Goal: Task Accomplishment & Management: Complete application form

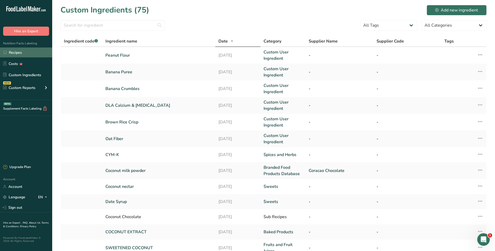
click at [22, 51] on link "Recipes" at bounding box center [26, 53] width 52 height 10
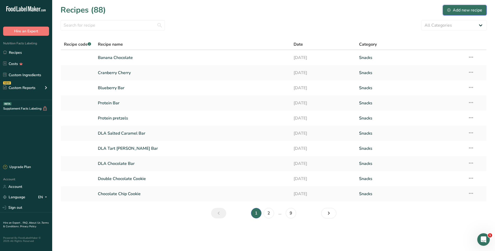
click at [452, 8] on div "Add new recipe" at bounding box center [465, 10] width 35 height 6
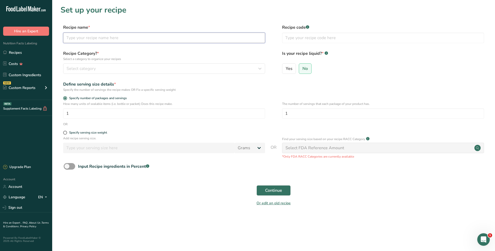
click at [74, 38] on input "text" at bounding box center [164, 38] width 202 height 10
type input "Peanut Butter Banana Cups"
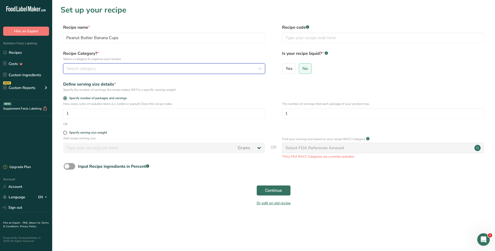
click at [138, 68] on div "Select category" at bounding box center [163, 69] width 192 height 6
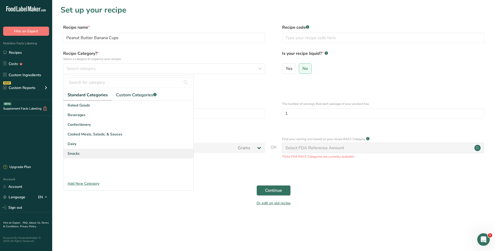
click at [81, 151] on div "Snacks" at bounding box center [128, 154] width 130 height 10
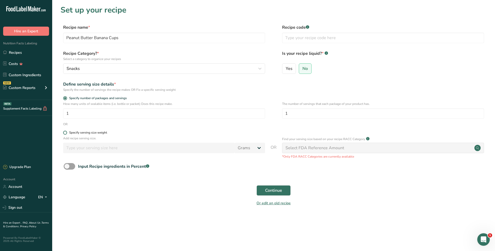
click at [65, 133] on span at bounding box center [65, 133] width 4 height 4
click at [65, 133] on input "Specify serving size weight" at bounding box center [64, 132] width 3 height 3
radio input "true"
radio input "false"
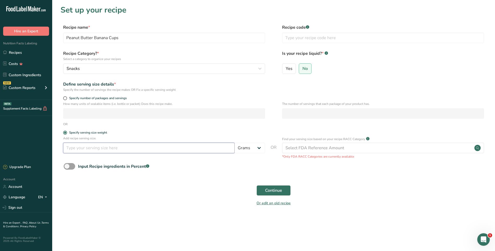
click at [112, 150] on input "number" at bounding box center [149, 148] width 172 height 10
type input "43"
click at [274, 190] on span "Continue" at bounding box center [273, 191] width 17 height 6
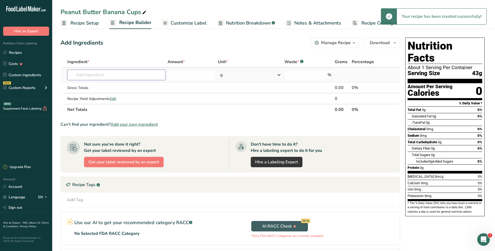
click at [107, 77] on input "text" at bounding box center [116, 75] width 98 height 10
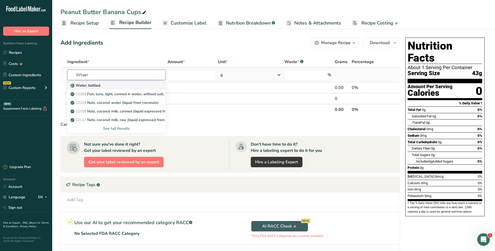
type input "Wtaer"
click at [96, 84] on p "Water, bottled" at bounding box center [86, 85] width 29 height 5
type input "Water, bottled"
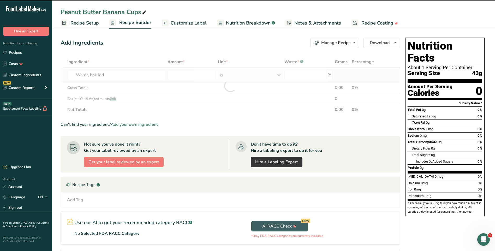
type input "0"
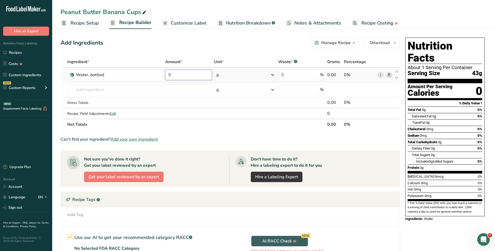
drag, startPoint x: 172, startPoint y: 75, endPoint x: 167, endPoint y: 75, distance: 5.2
click at [167, 75] on input "0" at bounding box center [188, 75] width 47 height 10
type input "7.01"
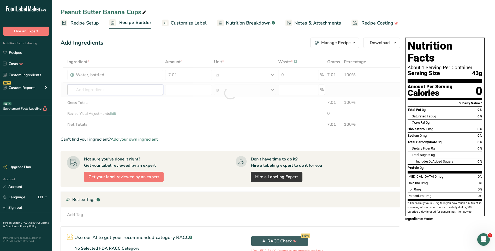
click at [115, 91] on div "Ingredient * Amount * Unit * Waste * .a-a{fill:#347362;}.b-a{fill:#fff;} Grams …" at bounding box center [231, 93] width 340 height 74
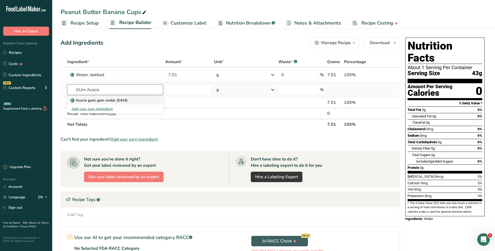
type input "GUm Acacia"
click at [110, 99] on p "Acacia gum; gum arabic (E414)" at bounding box center [100, 100] width 56 height 5
type input "Acacia gum; gum arabic (E414)"
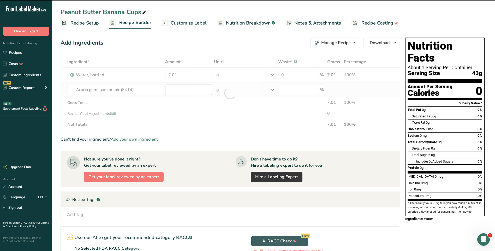
type input "0"
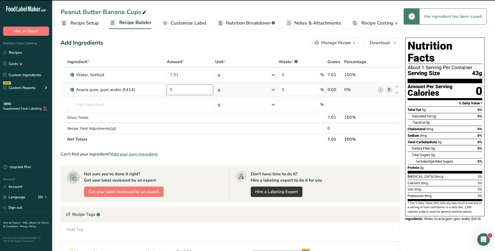
click at [174, 87] on input "0" at bounding box center [190, 90] width 46 height 10
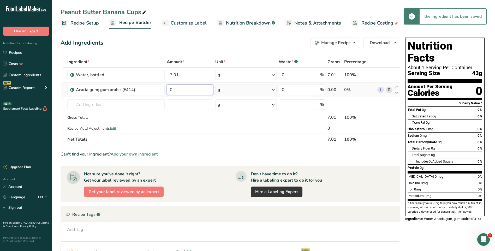
drag, startPoint x: 173, startPoint y: 90, endPoint x: 168, endPoint y: 91, distance: 5.0
click at [168, 91] on input "0" at bounding box center [190, 90] width 46 height 10
type input "0.21"
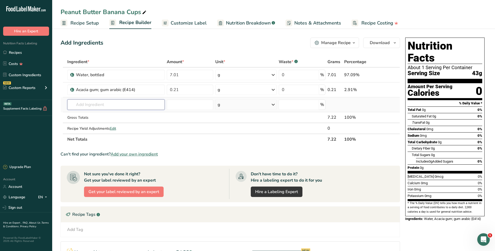
click at [144, 104] on div "Ingredient * Amount * Unit * Waste * .a-a{fill:#347362;}.b-a{fill:#fff;} Grams …" at bounding box center [231, 100] width 340 height 89
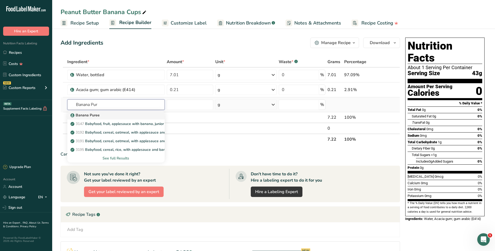
type input "Banana Pur"
click at [96, 114] on p "Banana Puree" at bounding box center [86, 115] width 28 height 5
type input "Banana Puree"
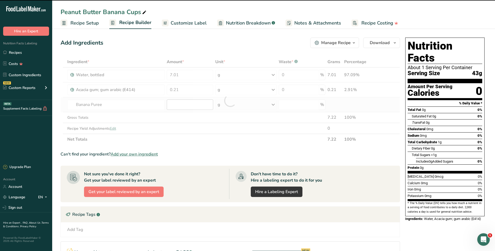
type input "0"
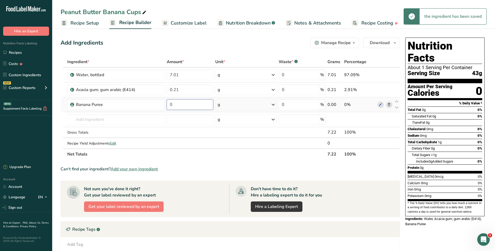
click at [183, 103] on input "0" at bounding box center [190, 104] width 46 height 10
drag, startPoint x: 181, startPoint y: 104, endPoint x: 169, endPoint y: 104, distance: 12.0
click at [169, 104] on input "0" at bounding box center [190, 104] width 46 height 10
type input "2.42"
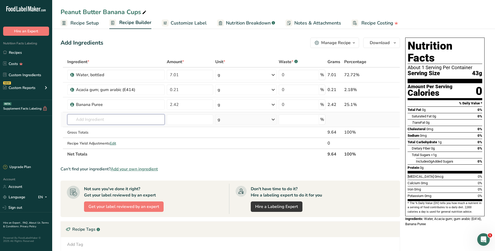
click at [132, 124] on div "Ingredient * Amount * Unit * Waste * .a-a{fill:#347362;}.b-a{fill:#fff;} Grams …" at bounding box center [231, 107] width 340 height 103
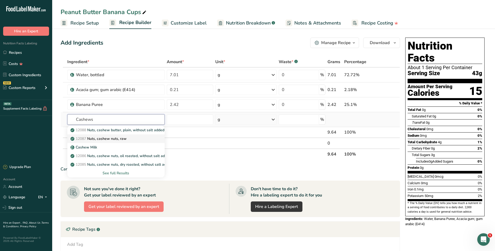
type input "Cashews"
click at [111, 139] on p "12087 Nuts, cashew nuts, raw" at bounding box center [99, 138] width 55 height 5
type input "Nuts, cashew nuts, raw"
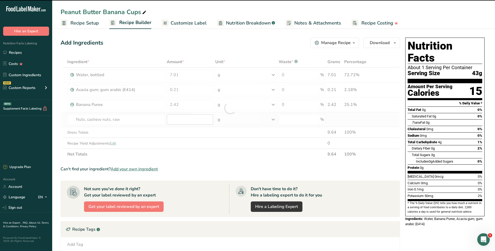
type input "0"
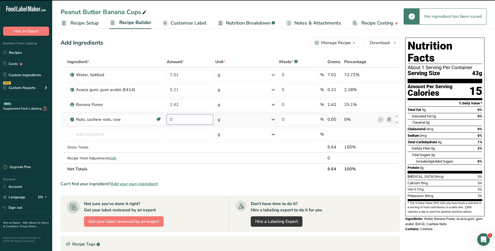
click at [186, 119] on input "0" at bounding box center [190, 119] width 46 height 10
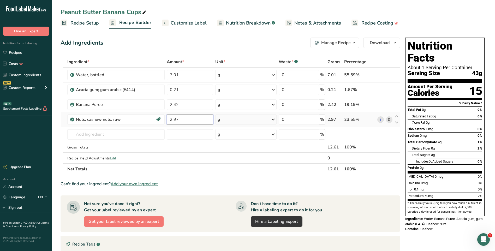
type input "2.97"
click at [98, 132] on div "Ingredient * Amount * Unit * Waste * .a-a{fill:#347362;}.b-a{fill:#fff;} Grams …" at bounding box center [231, 115] width 340 height 118
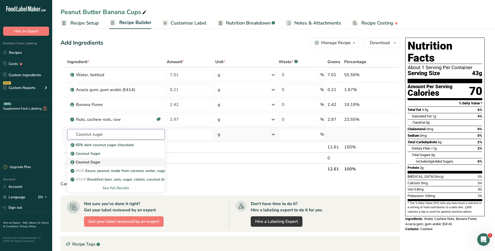
type input "Coconut sugar"
click at [101, 161] on div "Coconut Sugar" at bounding box center [112, 162] width 81 height 5
type input "Coconut Sugar"
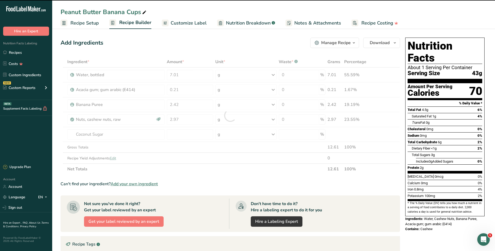
type input "0"
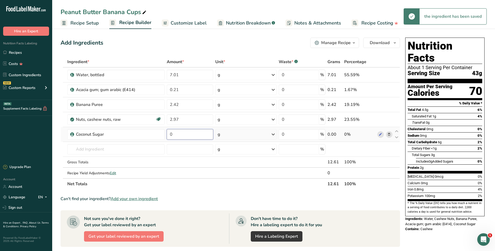
drag, startPoint x: 174, startPoint y: 135, endPoint x: 167, endPoint y: 134, distance: 7.6
click at [167, 134] on input "0" at bounding box center [190, 134] width 46 height 10
type input "0.7"
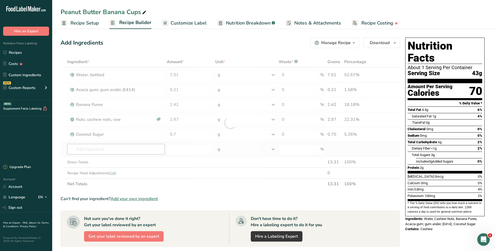
click at [132, 150] on div "Ingredient * Amount * Unit * Waste * .a-a{fill:#347362;}.b-a{fill:#fff;} Grams …" at bounding box center [231, 122] width 340 height 133
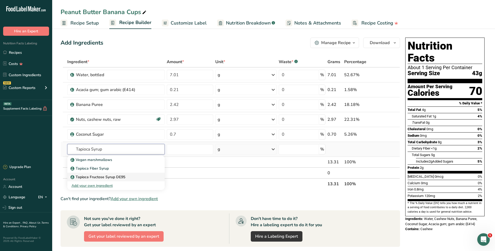
type input "Tapioca Syrup"
click at [107, 175] on p "Tapioca Fructose Syrup DE95" at bounding box center [99, 176] width 54 height 5
type input "Tapioca Fructose Syrup DE95"
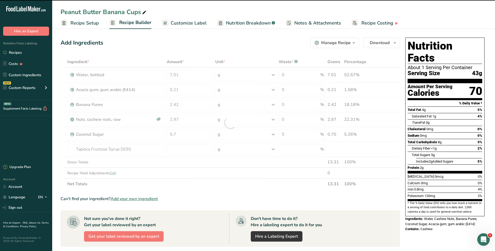
type input "0"
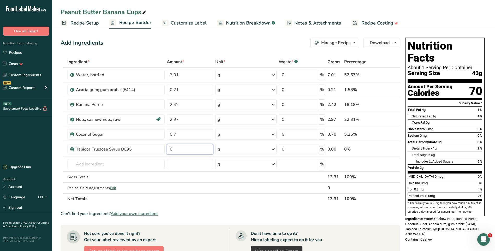
click at [171, 147] on input "0" at bounding box center [190, 149] width 46 height 10
drag, startPoint x: 175, startPoint y: 150, endPoint x: 169, endPoint y: 150, distance: 6.5
click at [169, 150] on input "0" at bounding box center [190, 149] width 46 height 10
type input "7.10"
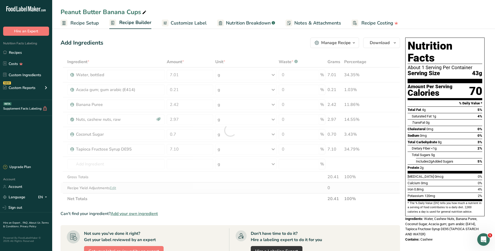
click at [151, 184] on div "Ingredient * Amount * Unit * Waste * .a-a{fill:#347362;}.b-a{fill:#fff;} Grams …" at bounding box center [231, 130] width 340 height 148
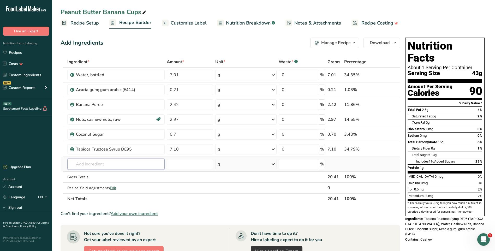
click at [94, 163] on input "text" at bounding box center [115, 164] width 97 height 10
type input "Sea Slat"
click at [84, 173] on p "Sea Salt" at bounding box center [81, 174] width 19 height 5
type input "Sea Salt"
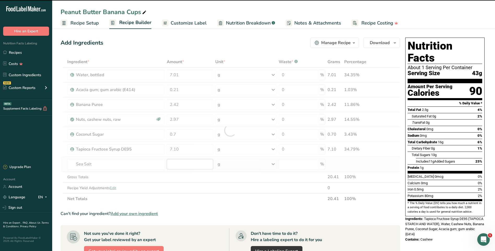
type input "0"
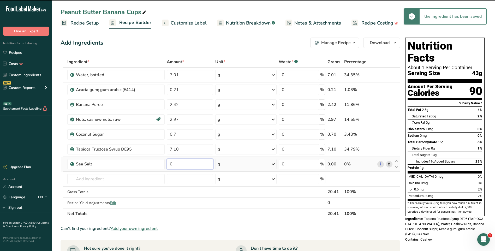
click at [189, 166] on input "0" at bounding box center [190, 164] width 46 height 10
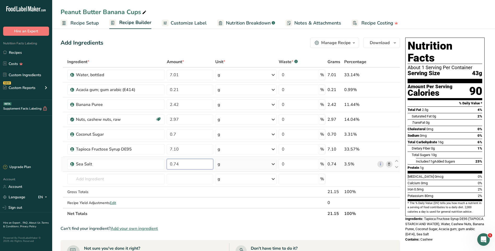
type input "0.74"
click at [136, 183] on div "Ingredient * Amount * Unit * Waste * .a-a{fill:#347362;}.b-a{fill:#fff;} Grams …" at bounding box center [231, 137] width 340 height 163
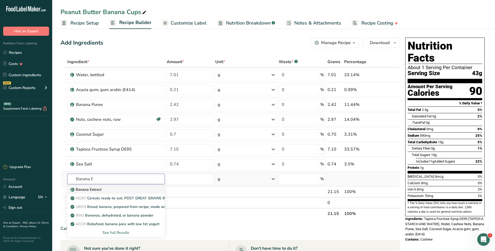
type input "Banana E"
click at [73, 190] on icon at bounding box center [72, 190] width 3 height 5
type input "Banana Extract"
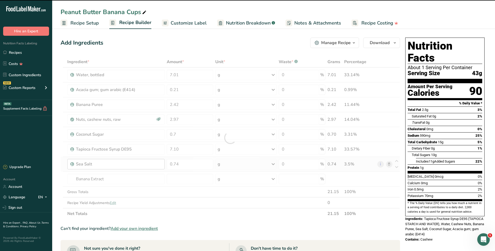
type input "0"
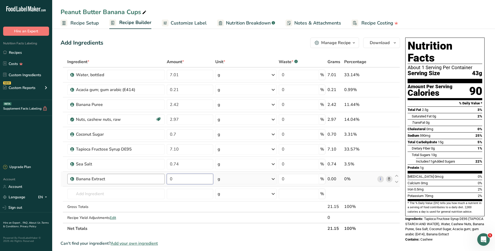
drag, startPoint x: 182, startPoint y: 181, endPoint x: 160, endPoint y: 179, distance: 21.5
click at [160, 179] on tr "Banana Extract 0 g Portions 100 gram Weight Units g kg mg See more Volume Units…" at bounding box center [230, 179] width 339 height 15
type input "0.57"
click at [112, 191] on div "Ingredient * Amount * Unit * Waste * .a-a{fill:#347362;}.b-a{fill:#fff;} Grams …" at bounding box center [231, 145] width 340 height 178
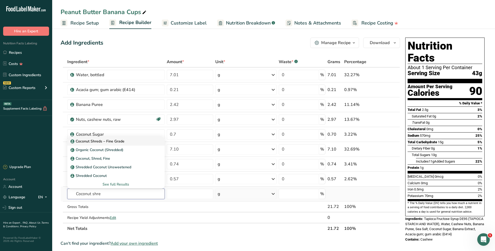
type input "Coconut shre"
click at [129, 142] on div "Coconut Shreds – Fine Grade" at bounding box center [112, 141] width 81 height 5
type input "Coconut Shreds – Fine Grade"
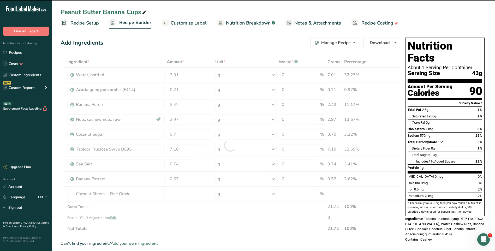
type input "0"
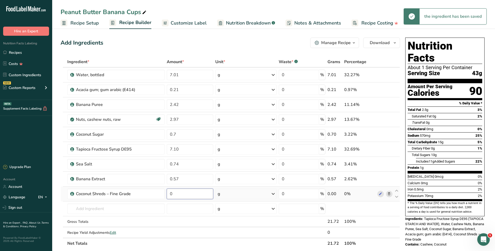
click at [177, 195] on input "0" at bounding box center [190, 194] width 46 height 10
type input "10.05"
click at [105, 209] on div "Ingredient * Amount * Unit * Waste * .a-a{fill:#347362;}.b-a{fill:#fff;} Grams …" at bounding box center [231, 152] width 340 height 193
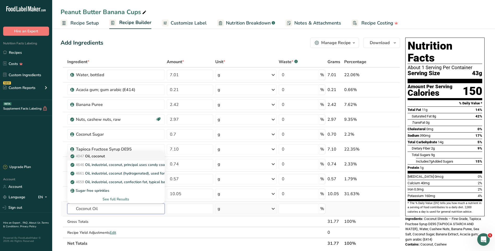
type input "Coconut Oil"
click at [104, 157] on p "4047 Oil, coconut" at bounding box center [88, 156] width 33 height 5
type input "Oil, coconut"
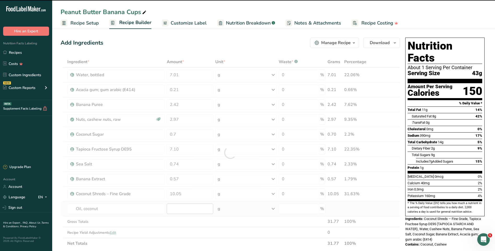
type input "0"
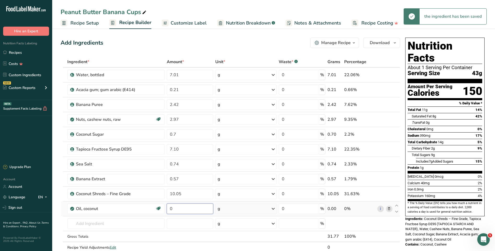
click at [170, 208] on input "0" at bounding box center [190, 209] width 46 height 10
drag, startPoint x: 173, startPoint y: 208, endPoint x: 165, endPoint y: 208, distance: 7.3
click at [165, 208] on tr "Oil, coconut Dairy free Gluten free Vegan Vegetarian Soy free 0 g Portions 1 tb…" at bounding box center [230, 209] width 339 height 15
type input "22.40"
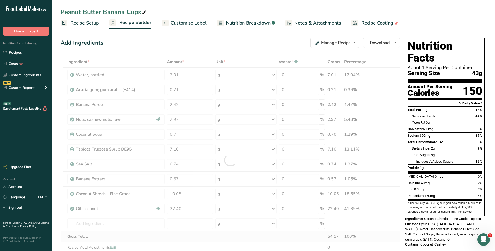
click at [193, 238] on div "Ingredient * Amount * Unit * Waste * .a-a{fill:#347362;}.b-a{fill:#fff;} Grams …" at bounding box center [231, 160] width 340 height 208
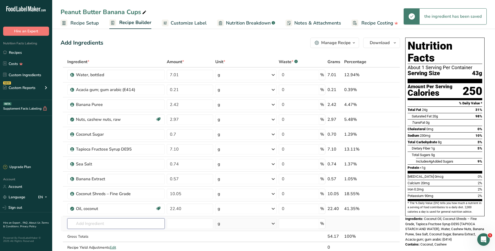
click at [110, 226] on input "text" at bounding box center [115, 224] width 97 height 10
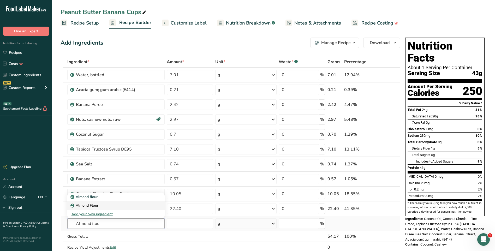
type input "Almond flour"
click at [95, 203] on p "Almond Flour" at bounding box center [85, 205] width 27 height 5
type input "Almond Flour"
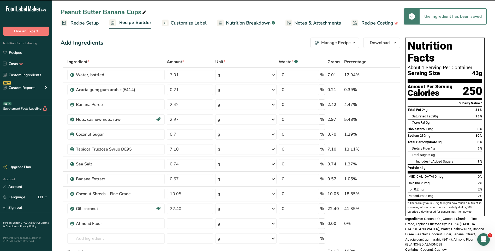
type input "0"
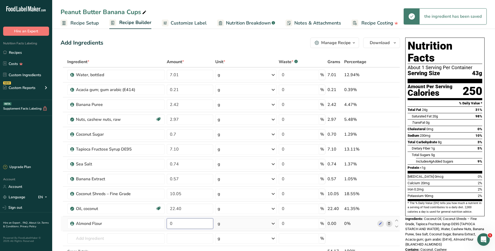
drag, startPoint x: 175, startPoint y: 225, endPoint x: 170, endPoint y: 224, distance: 4.8
click at [170, 224] on input "0" at bounding box center [190, 224] width 46 height 10
type input "19.14"
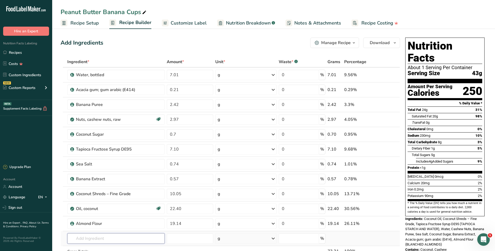
click at [153, 241] on div "Ingredient * Amount * Unit * Waste * .a-a{fill:#347362;}.b-a{fill:#fff;} Grams …" at bounding box center [231, 167] width 340 height 222
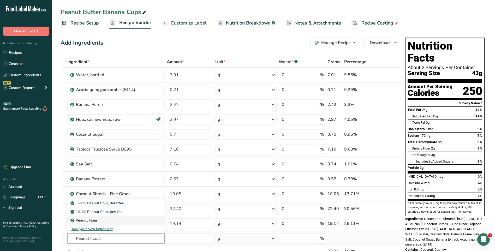
type input "Peanut FLour"
click at [96, 222] on p "Peanut Flour" at bounding box center [85, 220] width 26 height 5
type input "Peanut Flour"
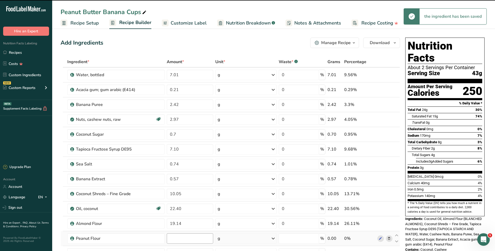
type input "0"
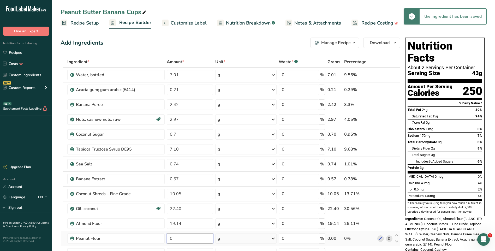
drag, startPoint x: 185, startPoint y: 239, endPoint x: 166, endPoint y: 240, distance: 19.3
click at [166, 240] on td "0" at bounding box center [190, 238] width 49 height 15
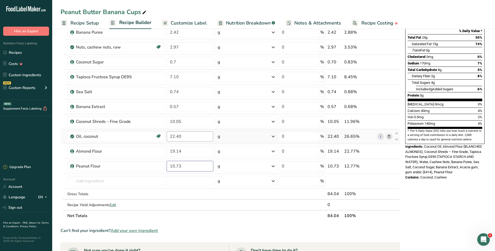
scroll to position [78, 0]
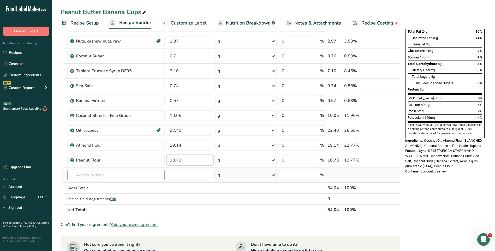
type input "10.73"
click at [107, 172] on div "Ingredient * Amount * Unit * Waste * .a-a{fill:#347362;}.b-a{fill:#fff;} Grams …" at bounding box center [231, 96] width 340 height 237
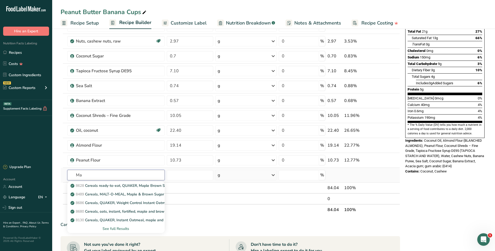
type input "M"
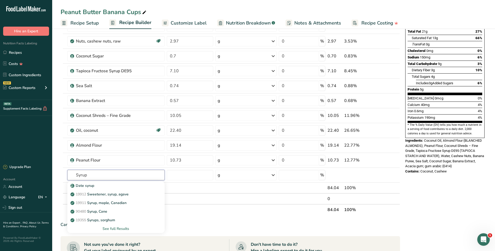
drag, startPoint x: 94, startPoint y: 175, endPoint x: 56, endPoint y: 172, distance: 38.0
click at [56, 172] on section "Add Ingredients Manage Recipe Delete Recipe Duplicate Recipe Scale Recipe Save …" at bounding box center [273, 179] width 443 height 460
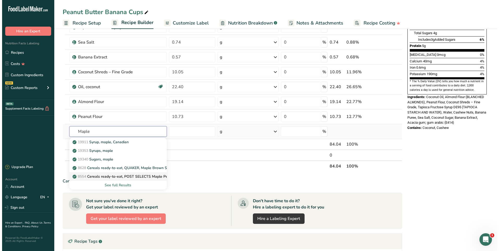
scroll to position [131, 0]
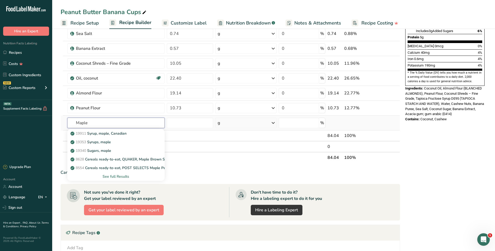
type input "Maple"
click at [113, 176] on div "See full Results" at bounding box center [116, 176] width 89 height 5
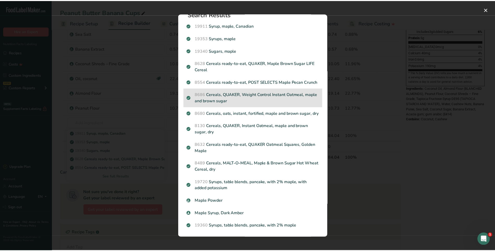
scroll to position [22, 0]
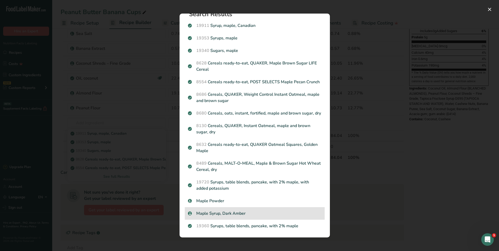
click at [236, 216] on p "Maple Syrup, Dark Amber" at bounding box center [255, 213] width 134 height 6
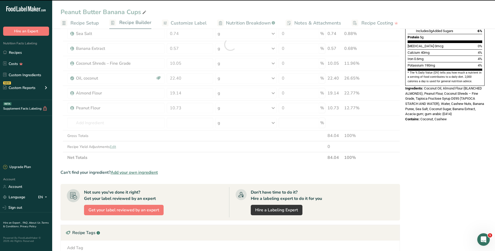
type input "0"
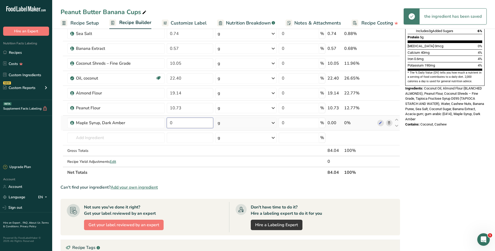
drag, startPoint x: 177, startPoint y: 119, endPoint x: 165, endPoint y: 120, distance: 12.6
click at [165, 120] on tr "Maple Syrup, Dark Amber 0 g Weight Units g kg mg See more Volume Units l Volume…" at bounding box center [230, 123] width 339 height 15
type input "13.06"
click at [195, 166] on div "Ingredient * Amount * Unit * Waste * .a-a{fill:#347362;}.b-a{fill:#fff;} Grams …" at bounding box center [231, 52] width 340 height 252
click at [122, 137] on input "text" at bounding box center [115, 138] width 97 height 10
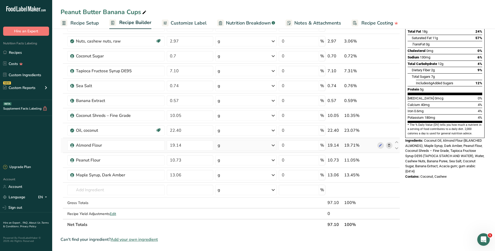
scroll to position [52, 0]
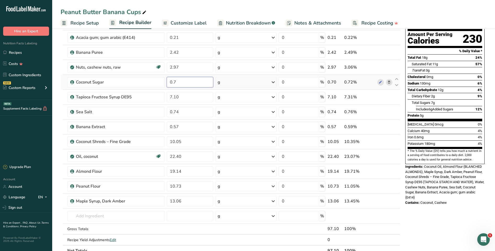
drag, startPoint x: 188, startPoint y: 83, endPoint x: 164, endPoint y: 82, distance: 23.8
click at [165, 82] on tr "Coconut Sugar 0.7 g Weight Units g kg mg See more Volume Units l Volume units r…" at bounding box center [230, 82] width 339 height 15
type input "3.61"
click at [178, 218] on div "Ingredient * Amount * Unit * Waste * .a-a{fill:#347362;}.b-a{fill:#fff;} Grams …" at bounding box center [231, 130] width 340 height 252
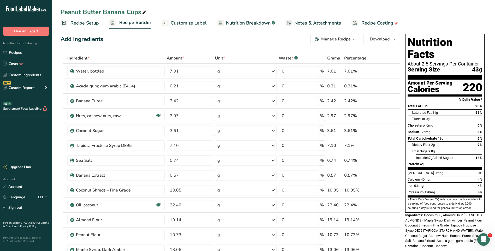
scroll to position [0, 0]
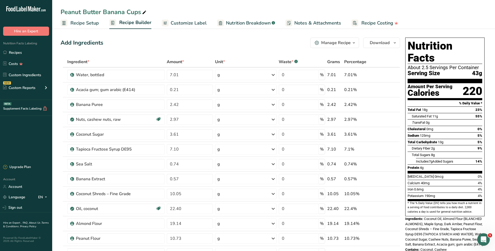
click at [201, 23] on span "Customize Label" at bounding box center [189, 23] width 36 height 7
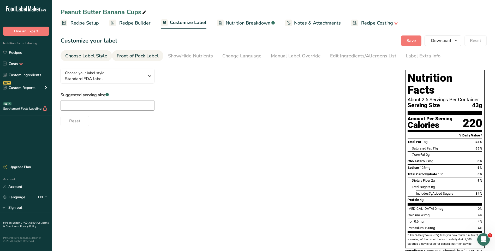
click at [121, 57] on div "Front of Pack Label" at bounding box center [138, 55] width 42 height 7
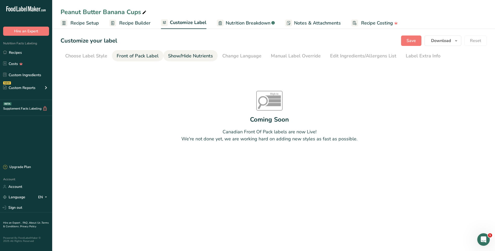
click at [164, 55] on li "Show/Hide Nutrients" at bounding box center [190, 55] width 54 height 11
click at [192, 57] on div "Show/Hide Nutrients" at bounding box center [190, 55] width 45 height 7
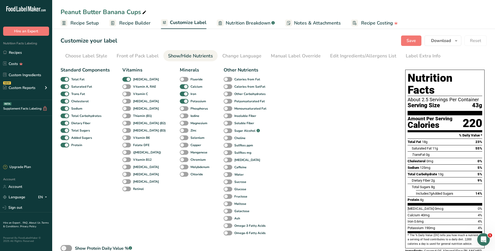
scroll to position [26, 0]
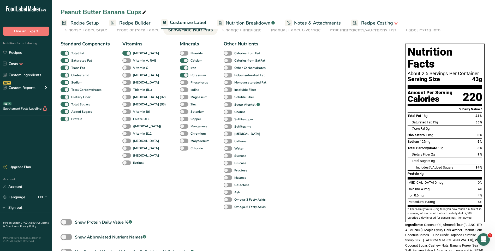
click at [224, 77] on span at bounding box center [228, 75] width 9 height 5
click at [224, 77] on input "Polyunsaturated Fat" at bounding box center [225, 74] width 3 height 3
checkbox input "true"
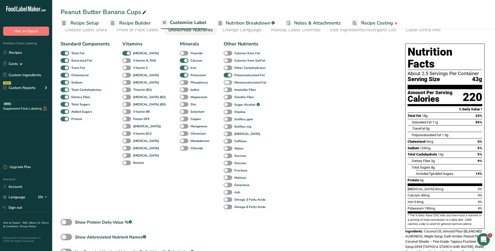
click at [224, 83] on span at bounding box center [228, 82] width 9 height 5
click at [224, 83] on input "Monounsaturated Fat" at bounding box center [225, 82] width 3 height 3
checkbox input "true"
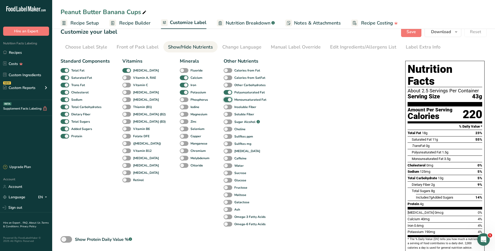
scroll to position [0, 0]
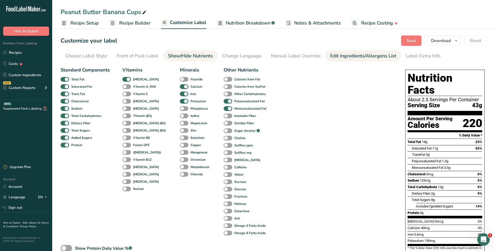
click at [339, 54] on div "Edit Ingredients/Allergens List" at bounding box center [363, 55] width 66 height 7
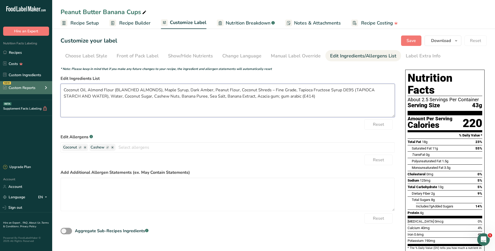
drag, startPoint x: 85, startPoint y: 90, endPoint x: 46, endPoint y: 90, distance: 38.7
click at [46, 90] on div ".a-20{fill:#fff;} Hire an Expert Nutrition Facts Labeling Recipes Costs Custom …" at bounding box center [247, 155] width 495 height 311
drag, startPoint x: 143, startPoint y: 91, endPoint x: 190, endPoint y: 90, distance: 47.3
click at [190, 90] on textarea "Organic Virgin Coconut Oil, Almond Flour (BLANCHED ALMONDS), Maple Syrup, Dark …" at bounding box center [228, 100] width 335 height 33
drag, startPoint x: 276, startPoint y: 89, endPoint x: 79, endPoint y: 99, distance: 197.2
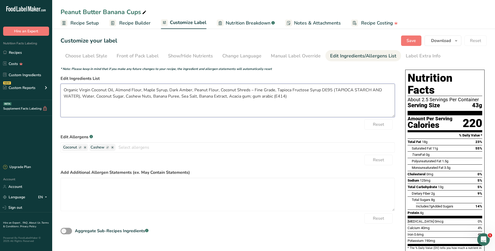
click at [79, 99] on textarea "Organic Virgin Coconut Oil, Almond Flour, Maple Syrup, Dark Amber, Peanut Flour…" at bounding box center [228, 100] width 335 height 33
click at [90, 98] on textarea "Organic Virgin Coconut Oil, Almond Flour, Maple Syrup, Dark Amber, Peanut Flour…" at bounding box center [228, 100] width 335 height 33
click at [89, 95] on textarea "Organic Virgin Coconut Oil, Almond Flour, Maple Syrup, Dark Amber, Peanut Flour…" at bounding box center [228, 100] width 335 height 33
drag, startPoint x: 246, startPoint y: 96, endPoint x: 199, endPoint y: 101, distance: 47.3
click at [199, 101] on textarea "Organic Virgin Coconut Oil, Almond Flour, Maple Syrup, Dark Amber, Peanut Flour…" at bounding box center [228, 100] width 335 height 33
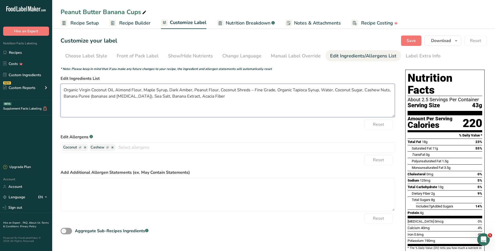
drag, startPoint x: 192, startPoint y: 90, endPoint x: 167, endPoint y: 91, distance: 24.3
click at [167, 91] on textarea "Organic Virgin Coconut Oil, Almond Flour, Maple Syrup, Dark Amber, Peanut Flour…" at bounding box center [228, 100] width 335 height 33
click at [144, 89] on textarea "Organic Virgin Coconut Oil, Almond Flour, Maple Syrup, Peanut Flour, Coconut Sh…" at bounding box center [228, 100] width 335 height 33
click at [265, 91] on textarea "Organic Virgin Coconut Oil, Almond Flour, Organic Maple Syrup, Peanut Flour, Co…" at bounding box center [228, 100] width 335 height 33
drag, startPoint x: 265, startPoint y: 90, endPoint x: 211, endPoint y: 91, distance: 54.3
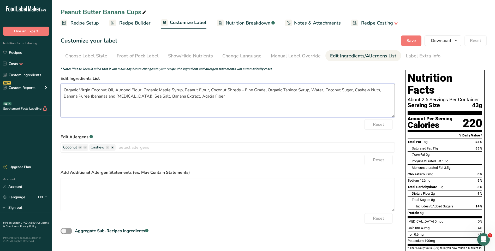
click at [211, 91] on textarea "Organic Virgin Coconut Oil, Almond Flour, Organic Maple Syrup, Peanut Flour, Co…" at bounding box center [228, 100] width 335 height 33
type textarea "Organic Virgin Coconut Oil, Almond Flour, Organic Maple Syrup, Peanut Flour, Or…"
click at [409, 40] on span "Save" at bounding box center [411, 41] width 9 height 6
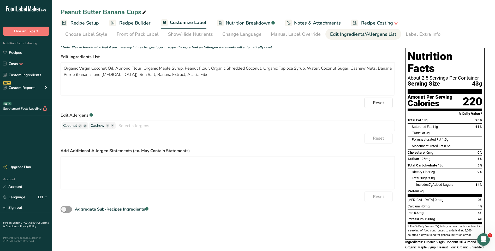
scroll to position [48, 0]
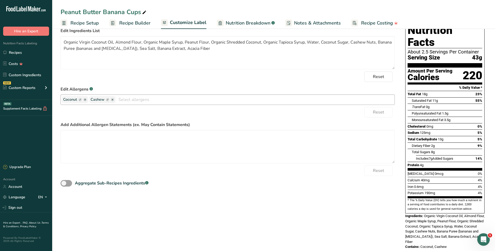
click at [86, 99] on ellipse "button" at bounding box center [85, 100] width 4 height 4
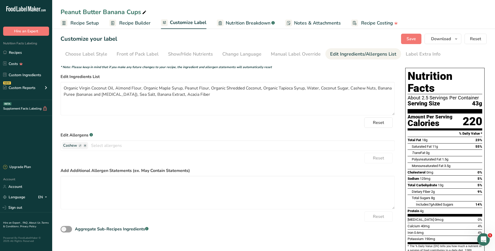
scroll to position [0, 0]
